Goal: Use online tool/utility: Use online tool/utility

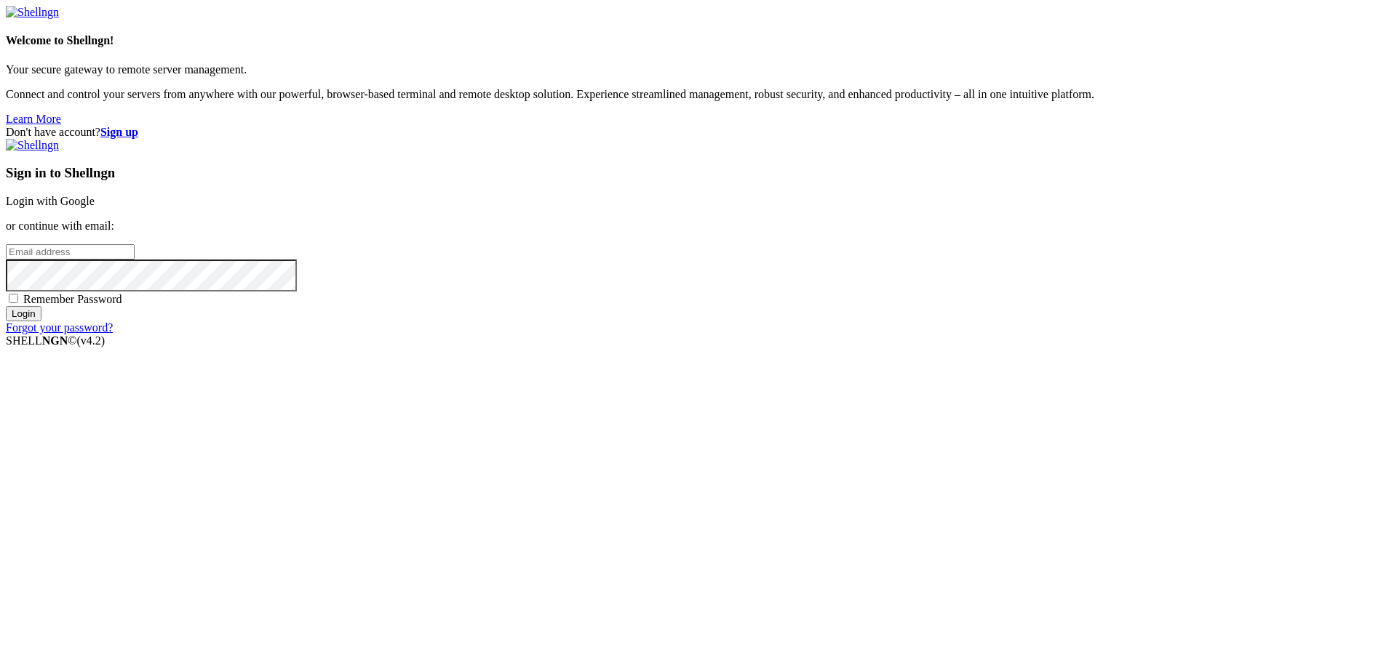
click at [95, 207] on link "Login with Google" at bounding box center [50, 201] width 89 height 12
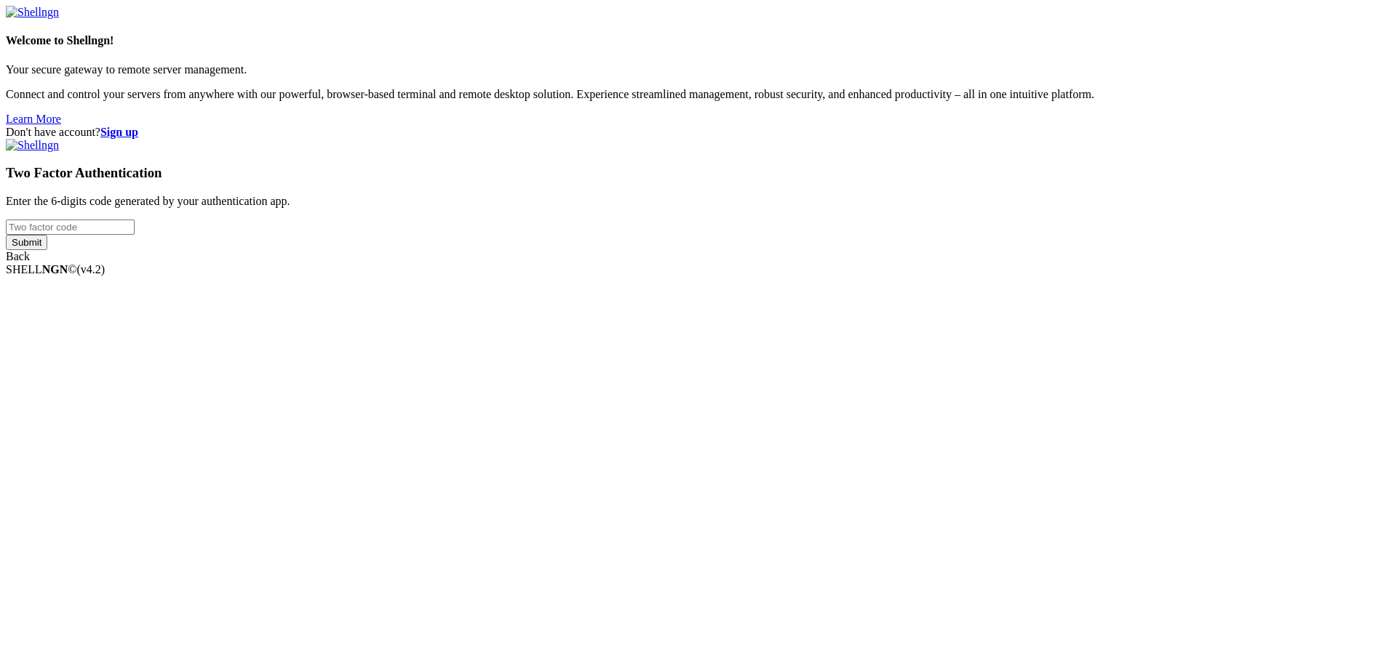
click at [135, 235] on input "number" at bounding box center [70, 227] width 129 height 15
type input "389951"
click at [6, 235] on input "Submit" at bounding box center [26, 242] width 41 height 15
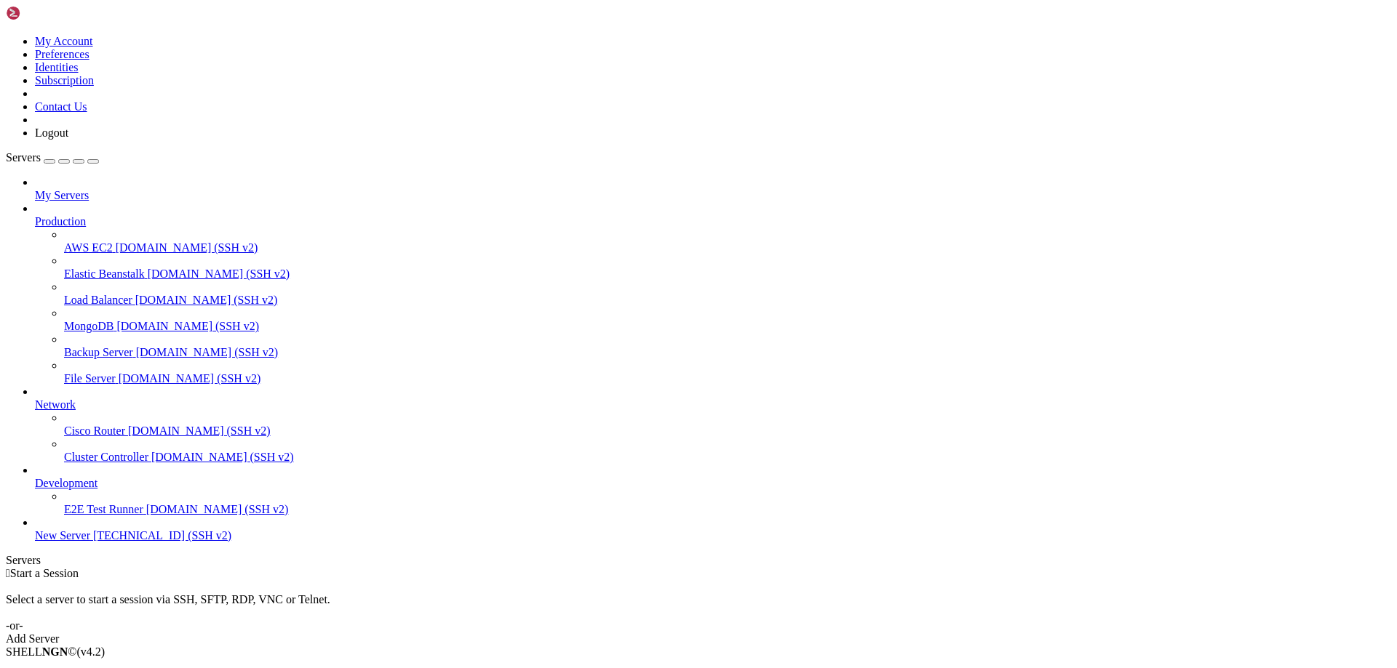
click at [122, 542] on span "[TECHNICAL_ID] (SSH v2)" at bounding box center [162, 536] width 138 height 12
